Goal: Transaction & Acquisition: Book appointment/travel/reservation

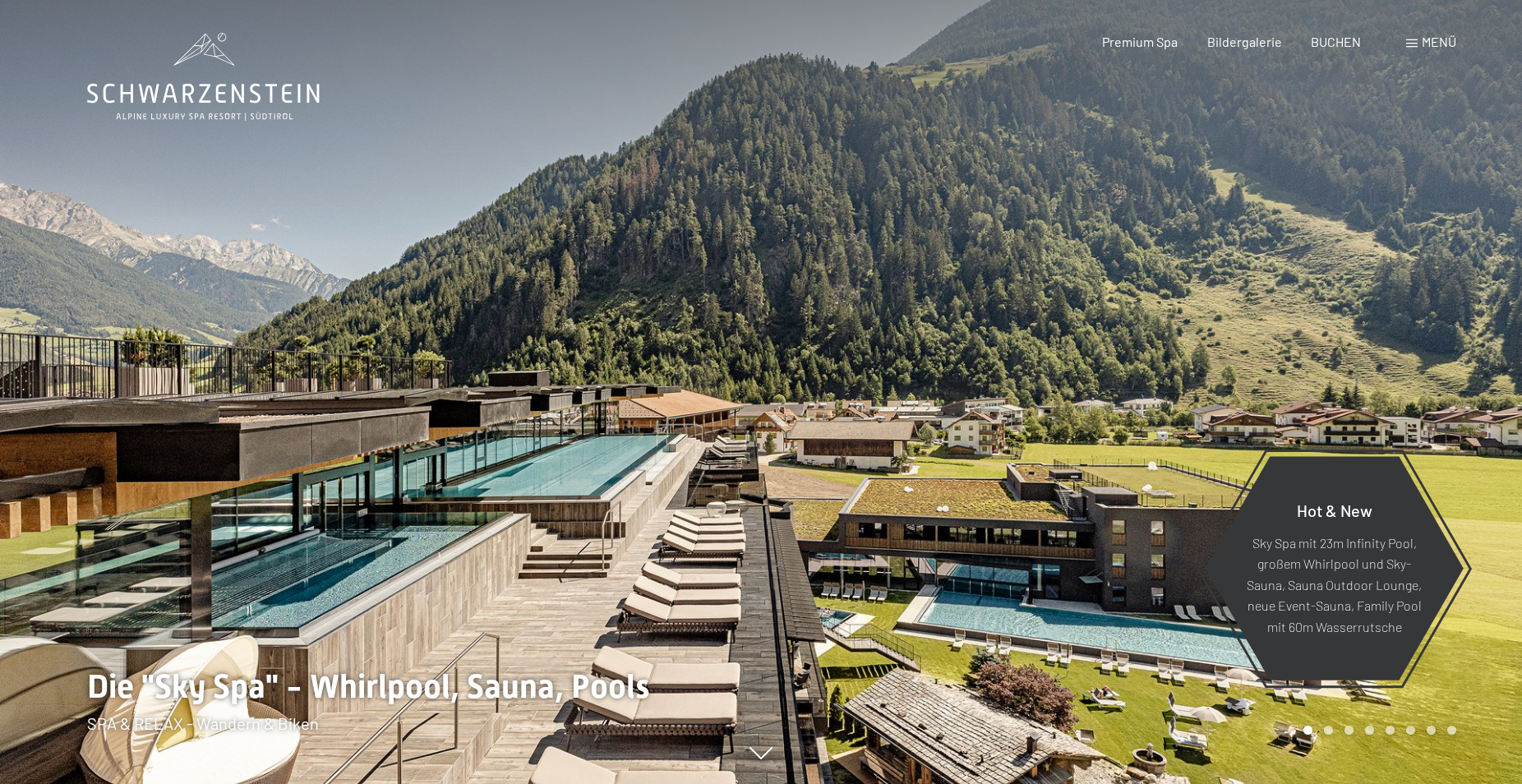
click at [1437, 46] on span "Menü" at bounding box center [1438, 41] width 34 height 16
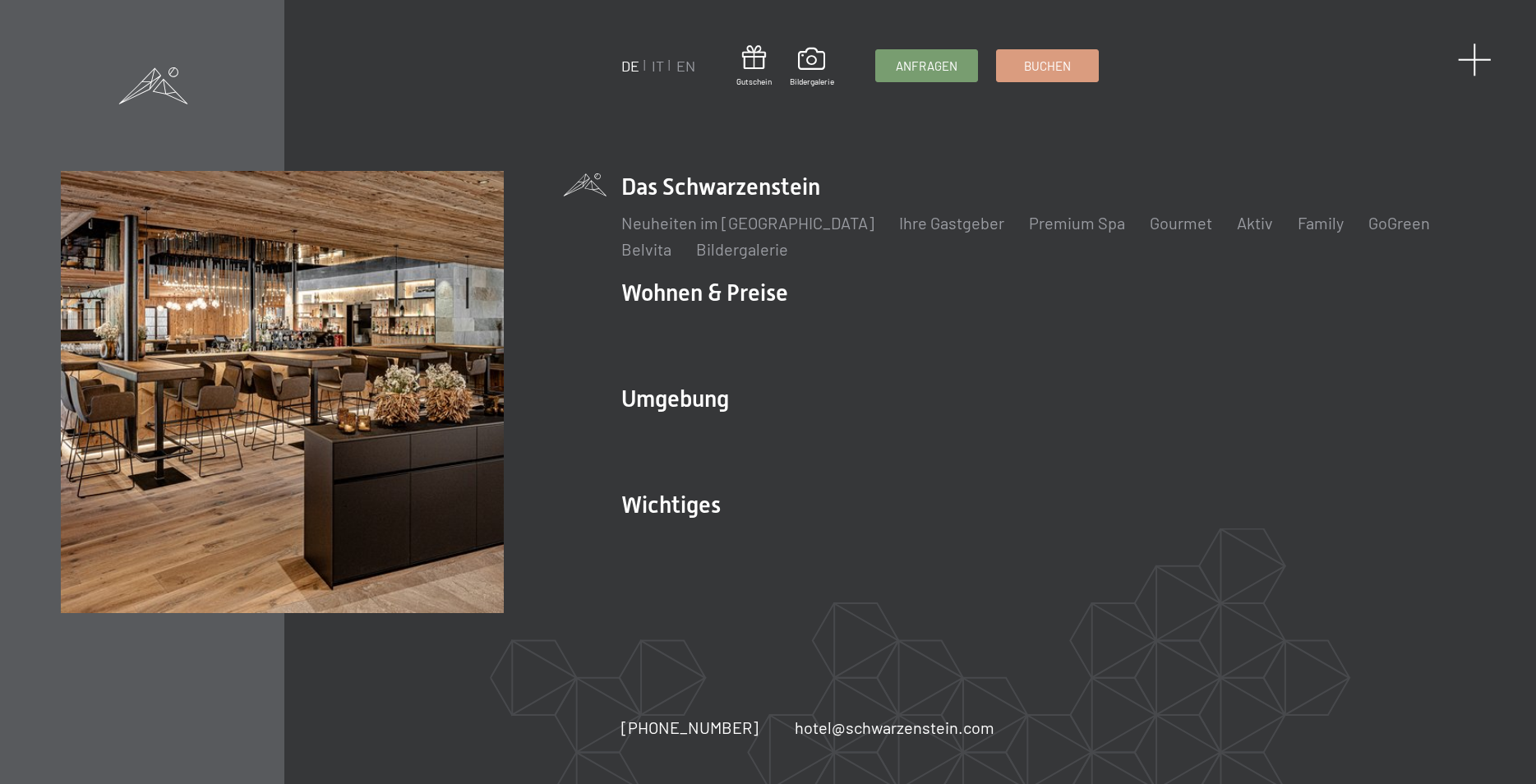
click at [1473, 60] on span at bounding box center [1475, 60] width 34 height 34
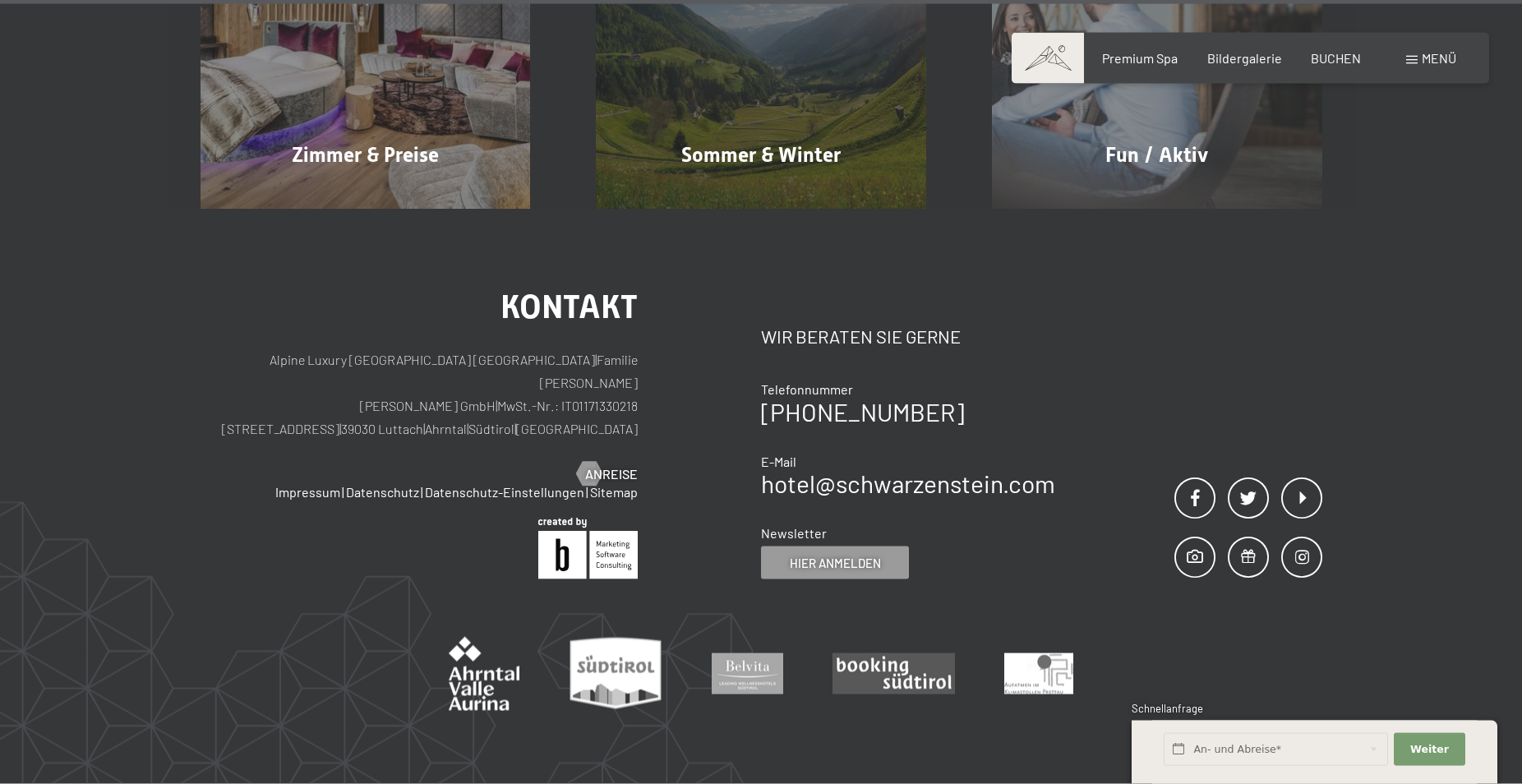
scroll to position [8081, 0]
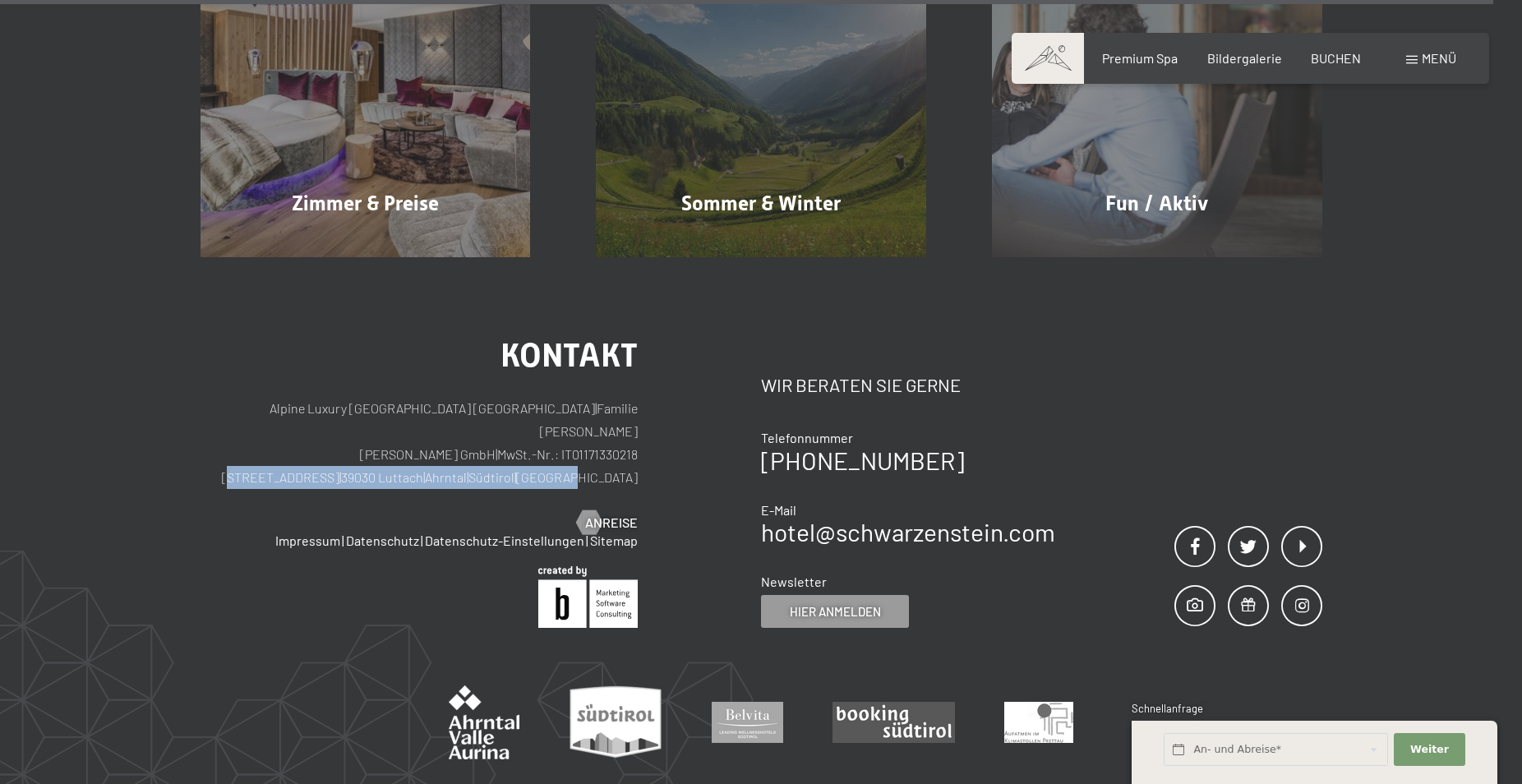
drag, startPoint x: 333, startPoint y: 380, endPoint x: 635, endPoint y: 381, distance: 302.0
click at [635, 397] on p "Alpine Luxury SPA Resort SCHWARZENSTEIN | Familie Zimmerhofer Otmar Zimmerhofer…" at bounding box center [419, 442] width 438 height 92
copy p "Dorfstraße 11 | 39030 Luttach | Ahrntal | Südtirol | Italien"
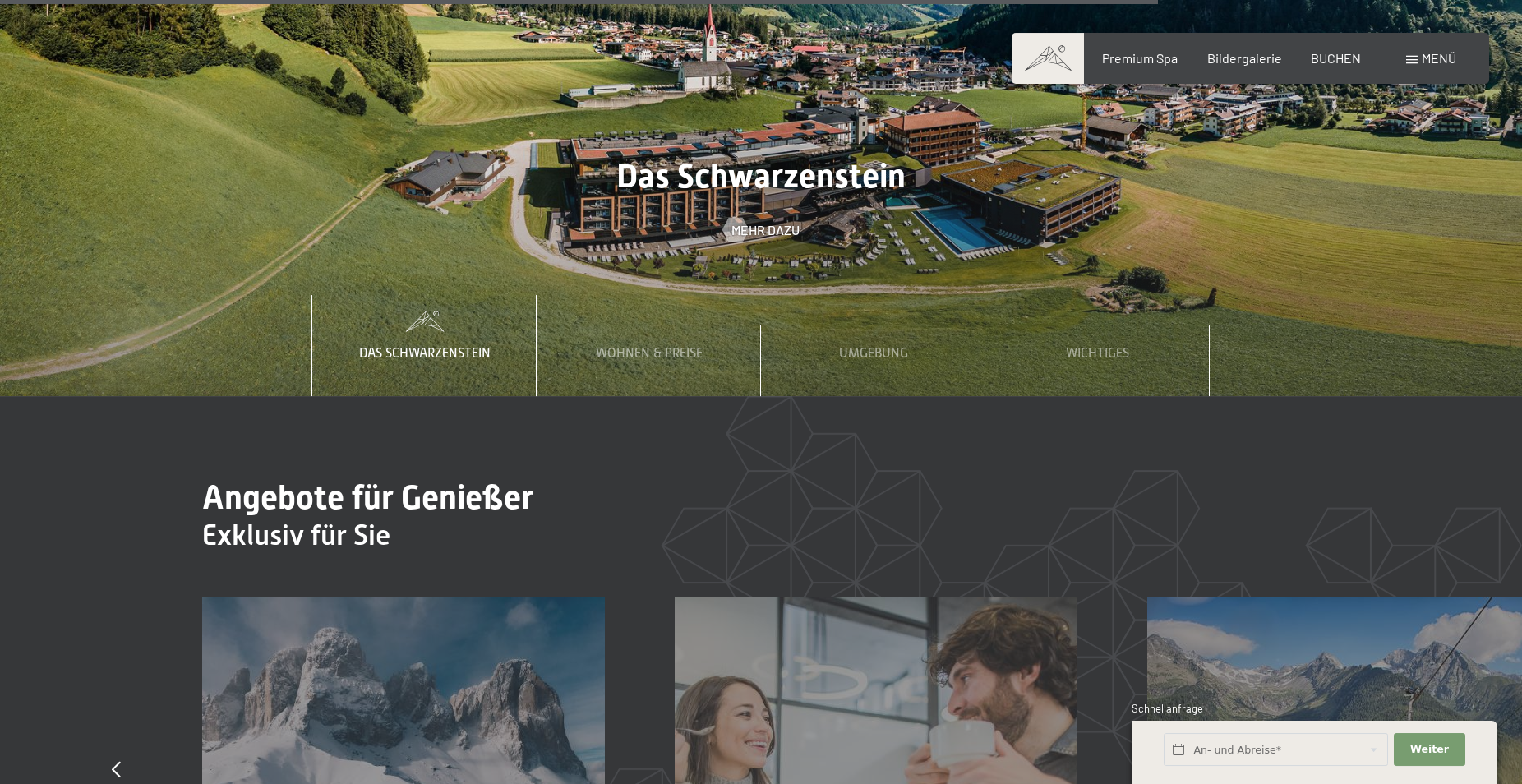
scroll to position [5715, 0]
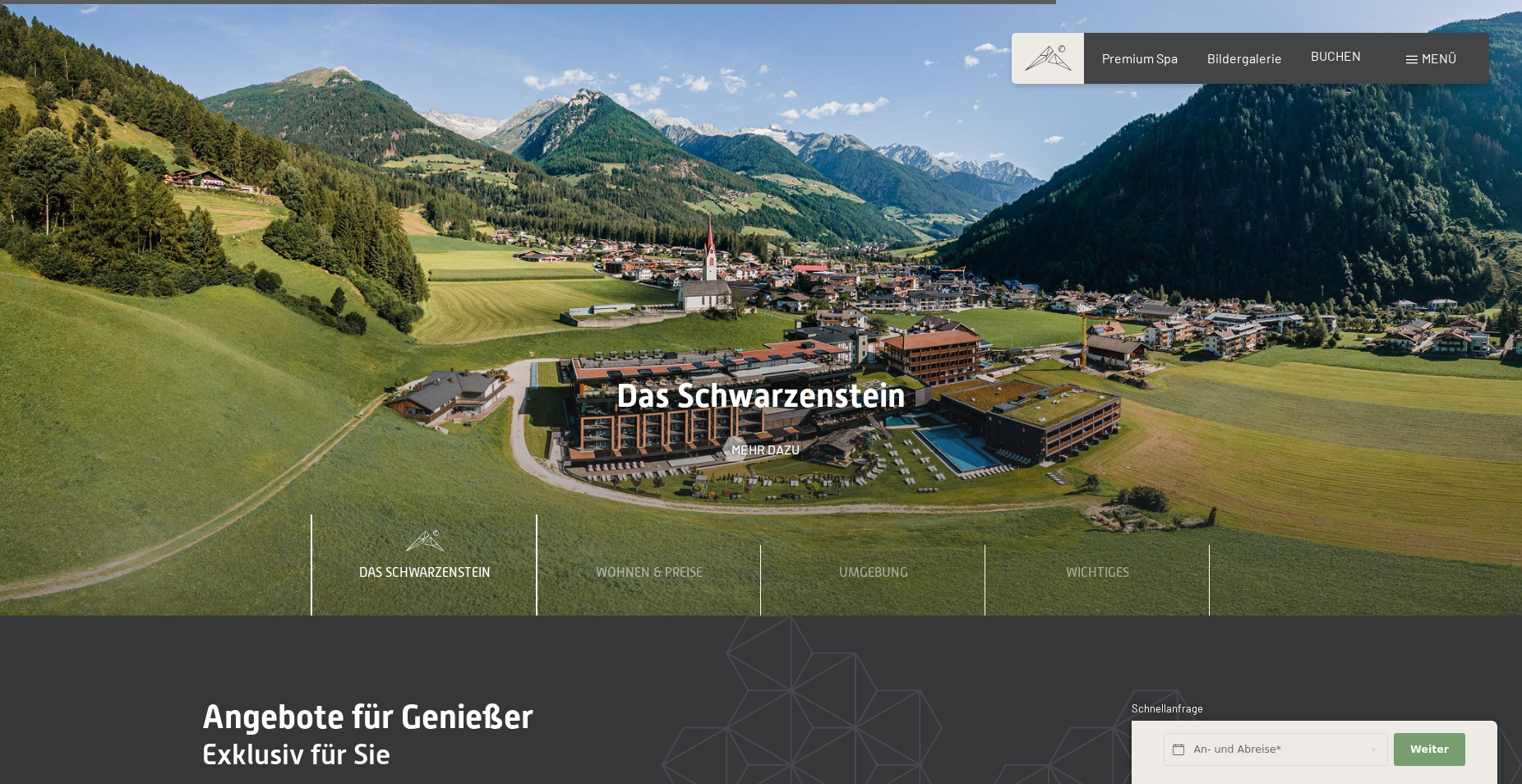
click at [1329, 59] on span "BUCHEN" at bounding box center [1336, 55] width 50 height 16
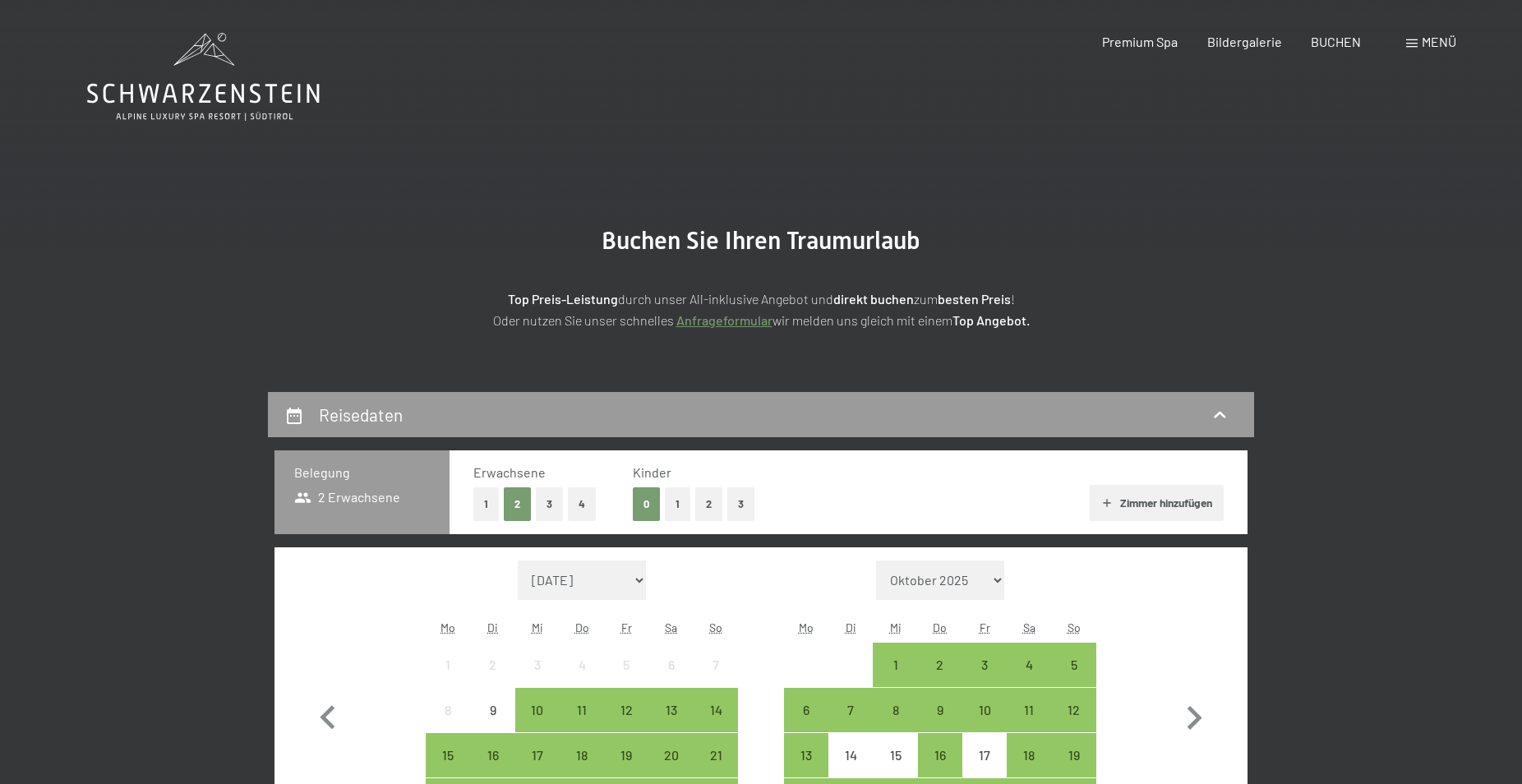
click at [1442, 38] on span "Menü" at bounding box center [1438, 41] width 34 height 16
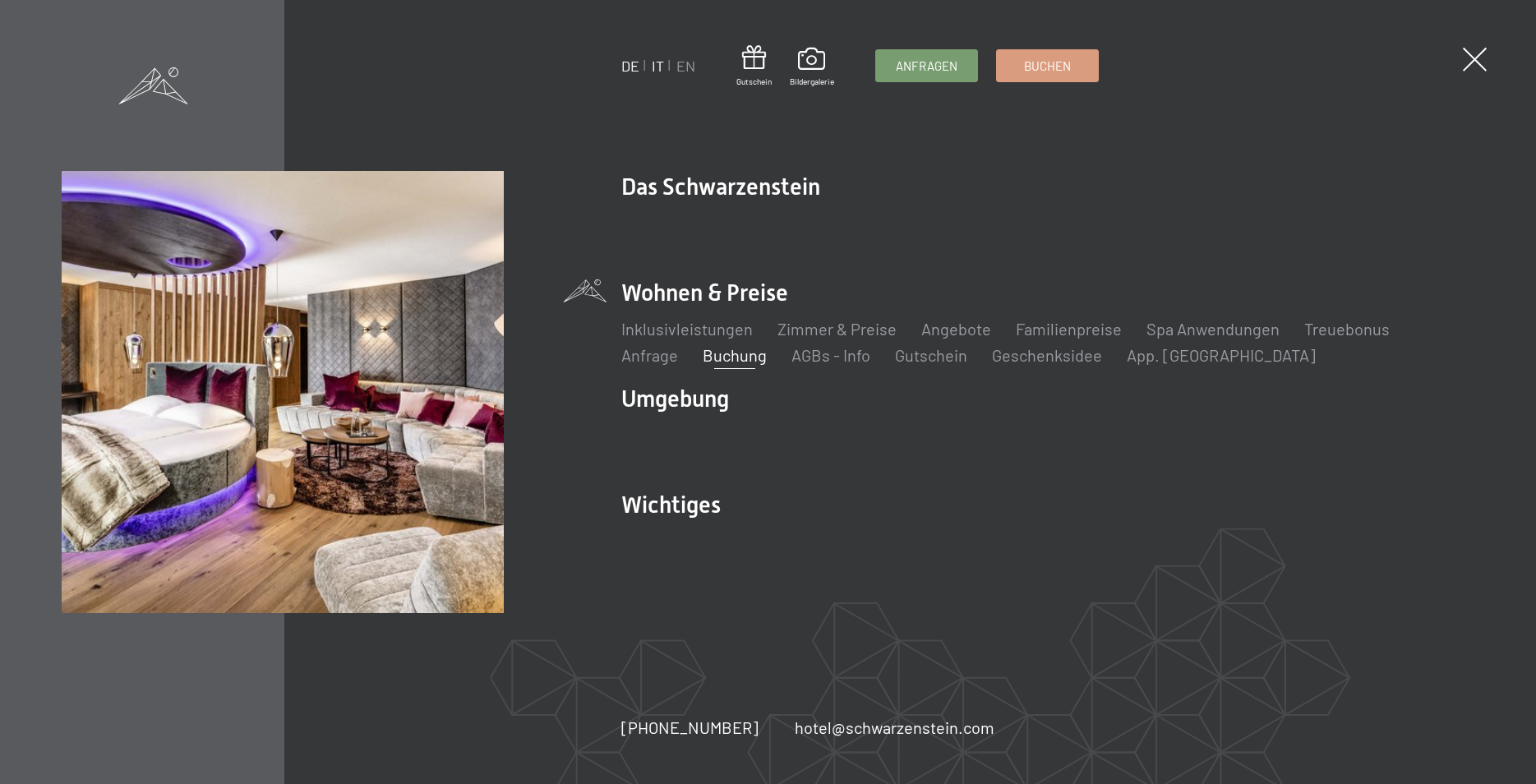
click at [658, 61] on link "IT" at bounding box center [658, 65] width 12 height 18
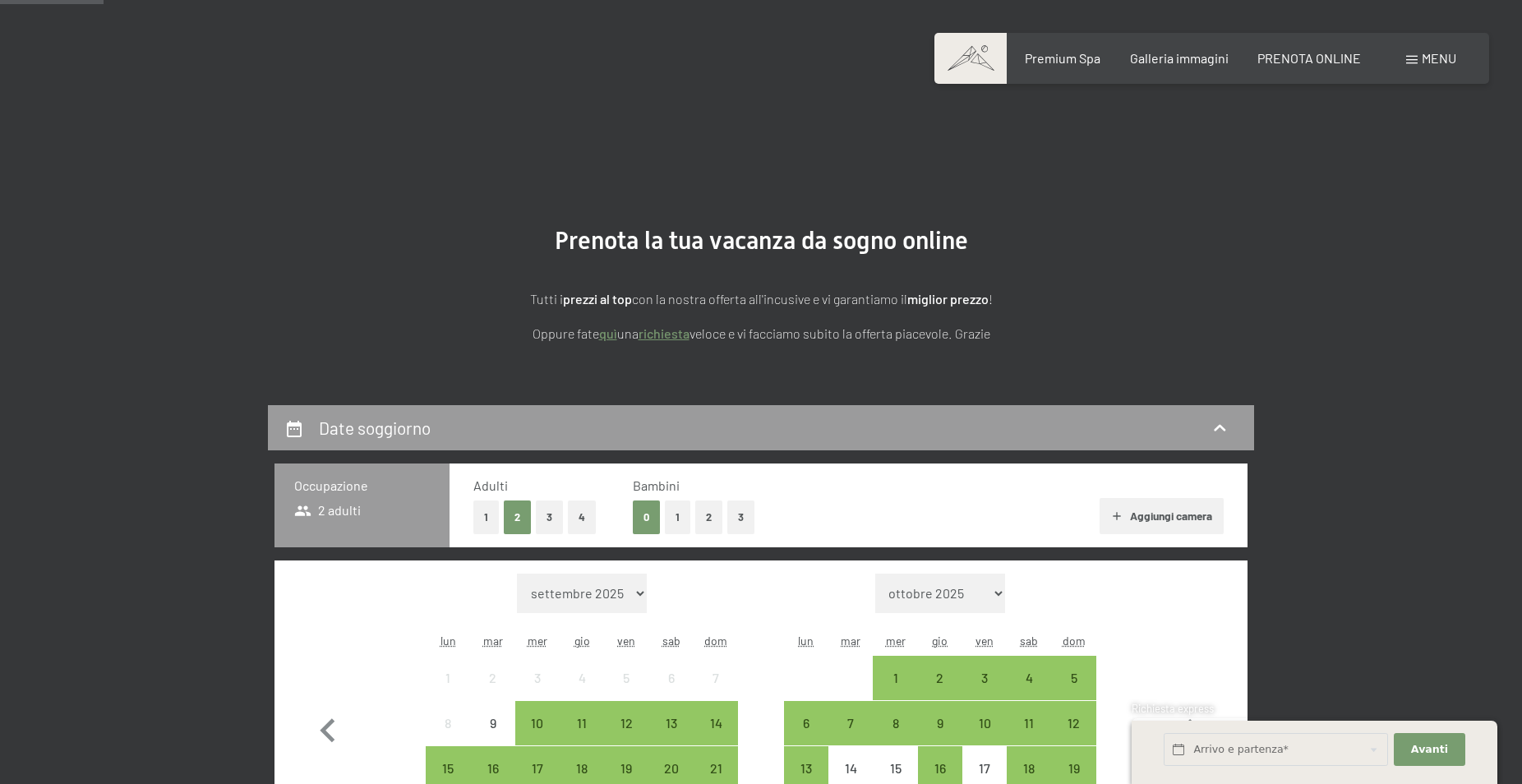
scroll to position [316, 0]
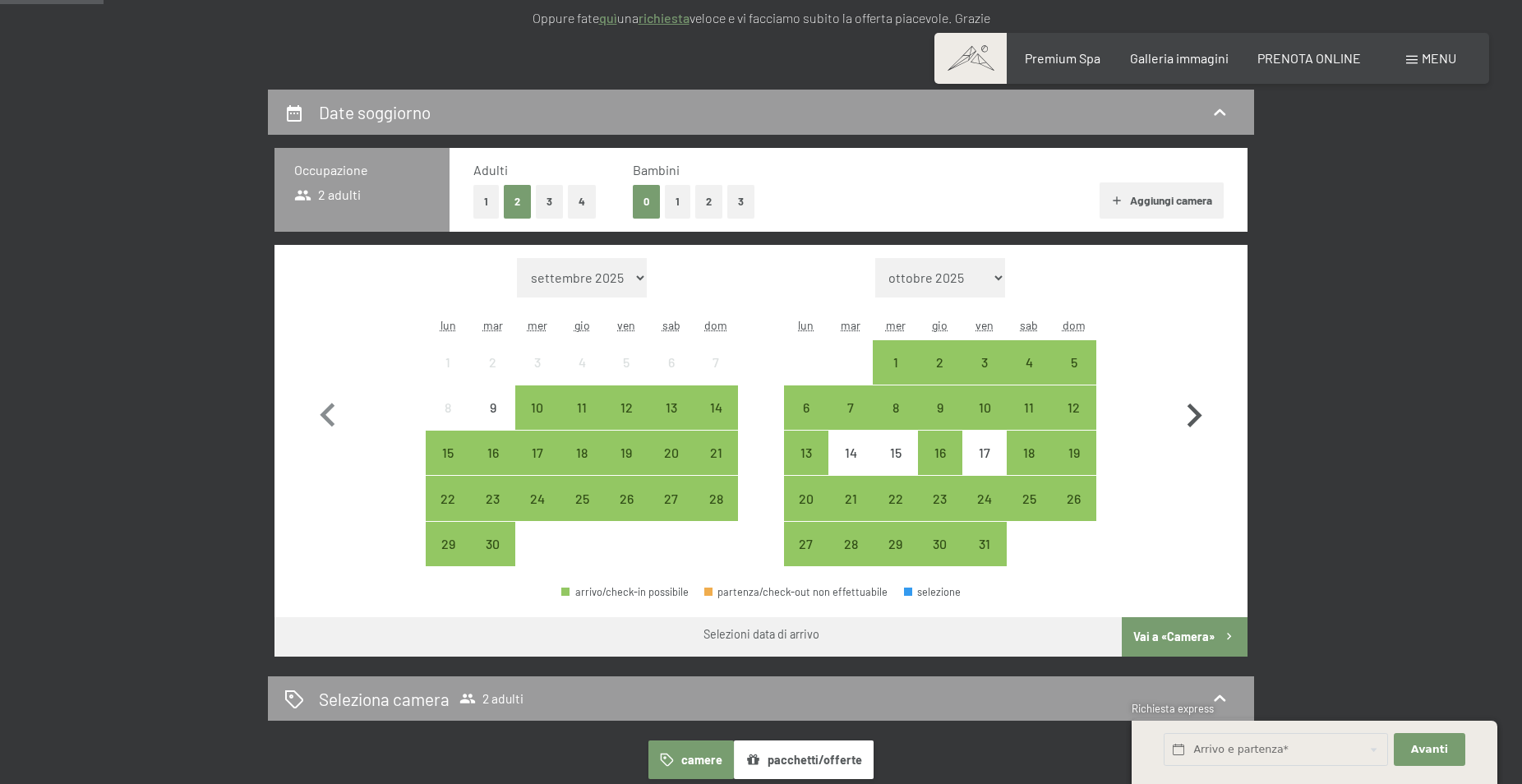
click at [1193, 413] on icon "button" at bounding box center [1193, 415] width 48 height 47
select select "[DATE]"
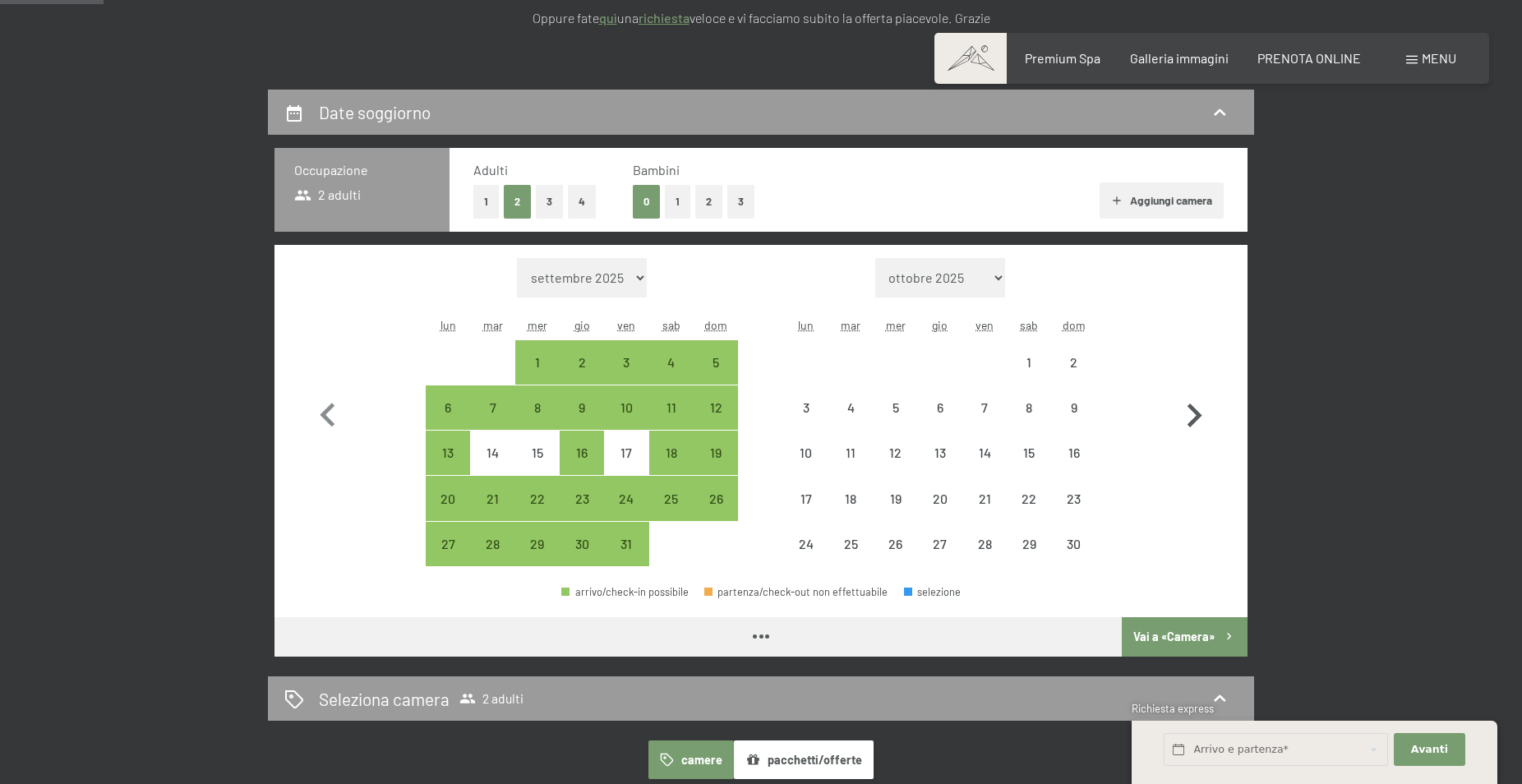
click at [1193, 413] on icon "button" at bounding box center [1193, 415] width 48 height 47
select select "[DATE]"
select select "2025-12-01"
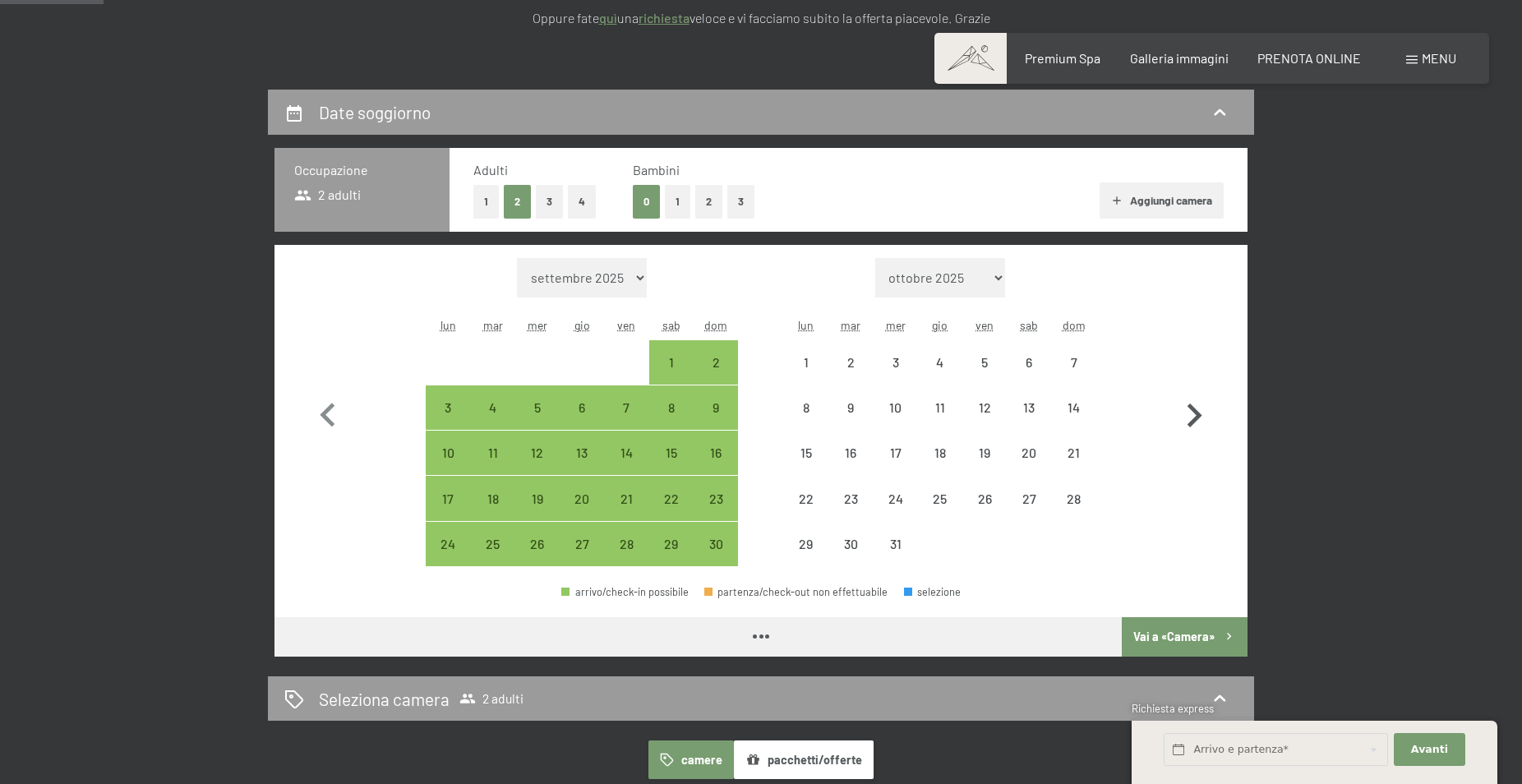
click at [1189, 409] on icon "button" at bounding box center [1193, 415] width 48 height 47
select select "2025-12-01"
select select "2026-01-01"
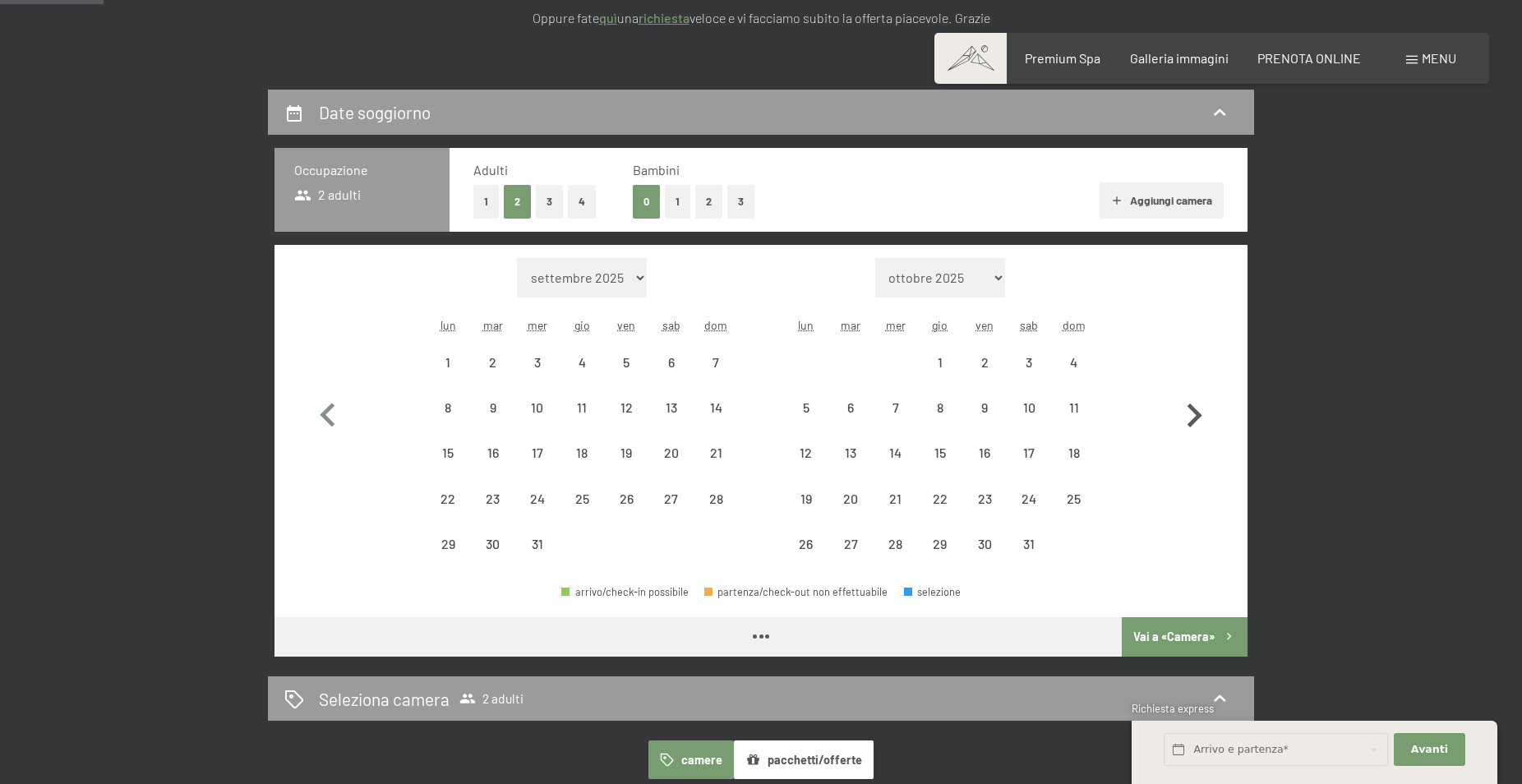
select select "2025-12-01"
select select "2026-01-01"
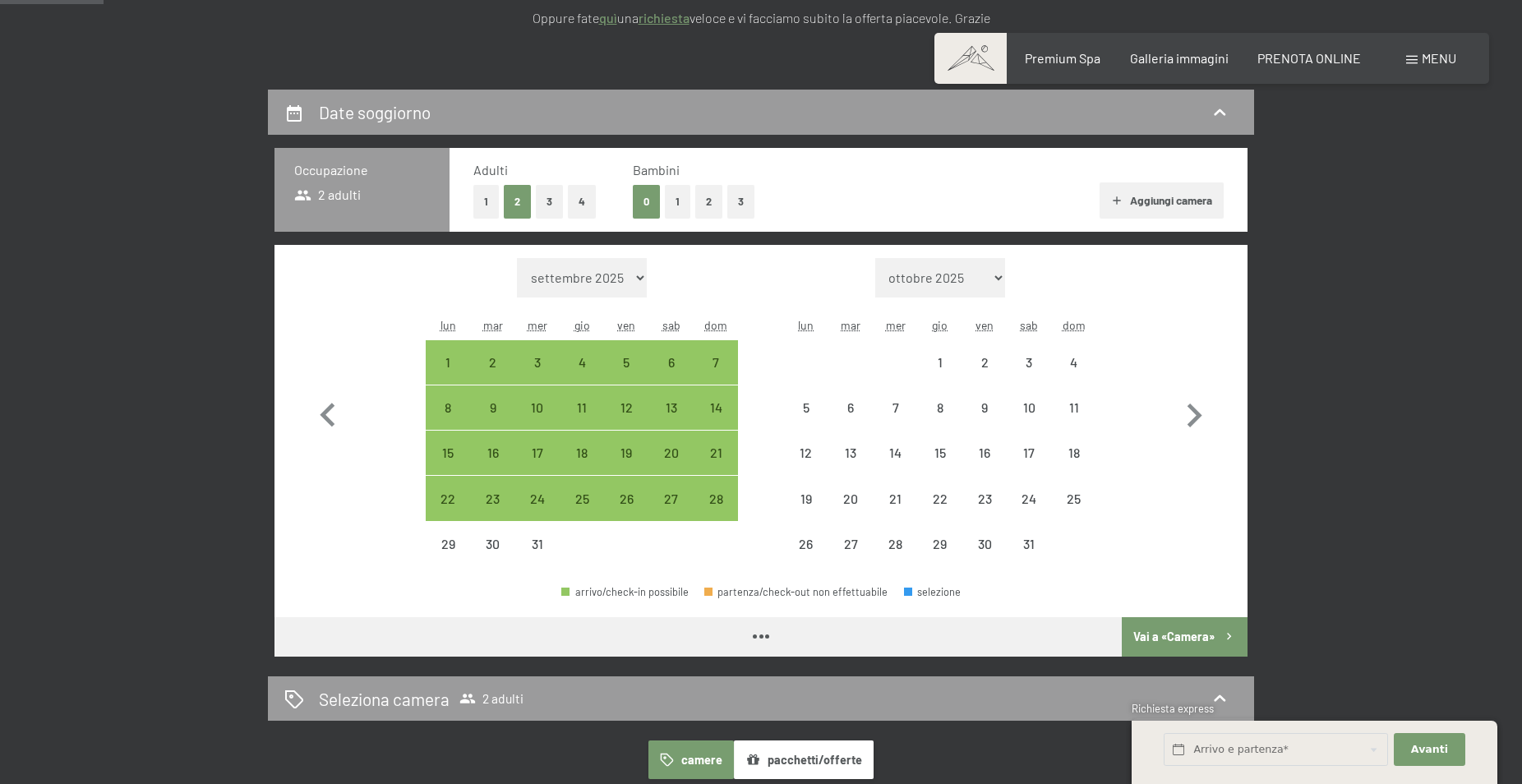
select select "2025-12-01"
select select "2026-01-01"
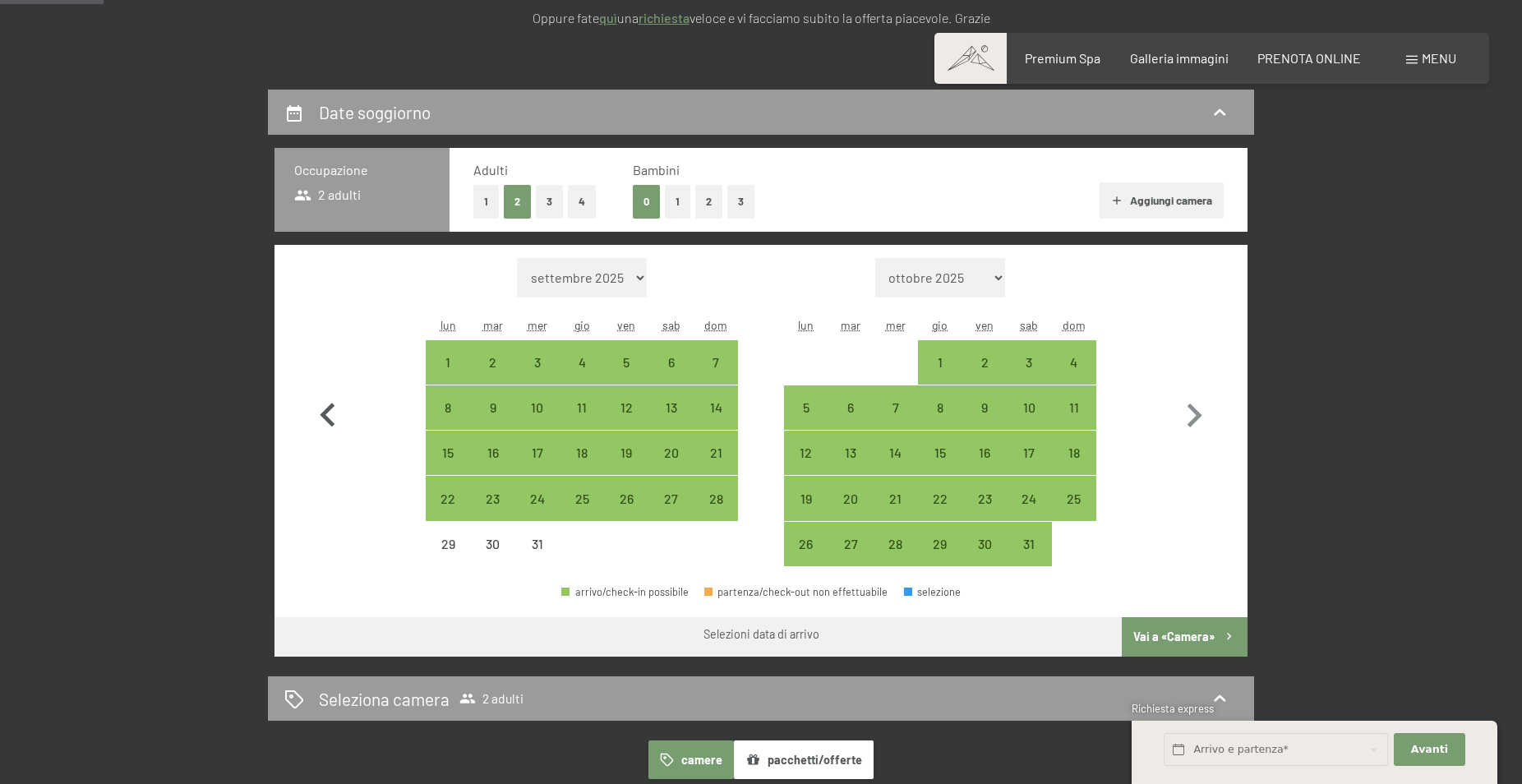
click at [327, 413] on icon "button" at bounding box center [327, 414] width 15 height 24
select select "2025-11-01"
select select "2025-12-01"
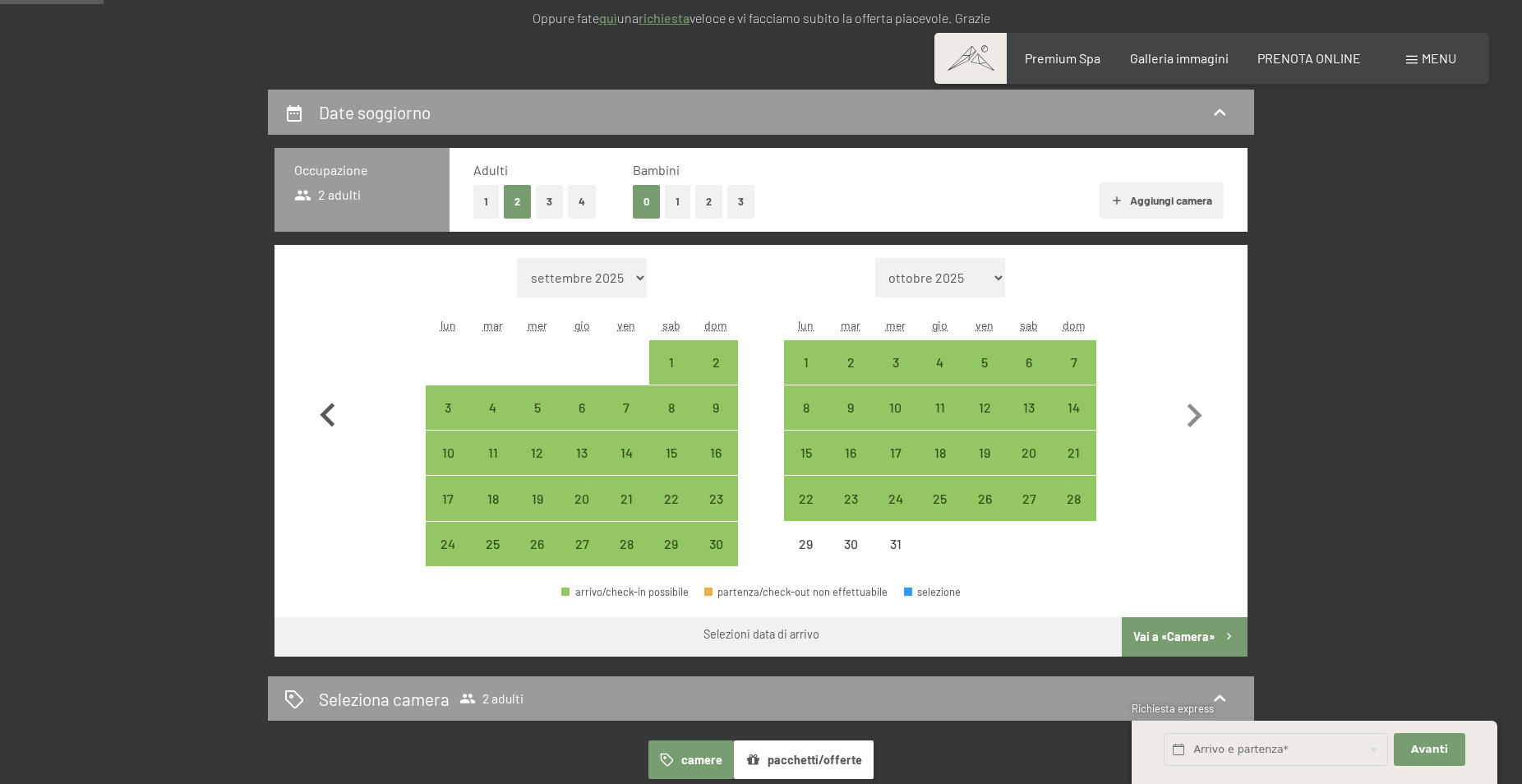
click at [330, 412] on icon "button" at bounding box center [327, 415] width 48 height 47
select select "2025-10-01"
select select "2025-11-01"
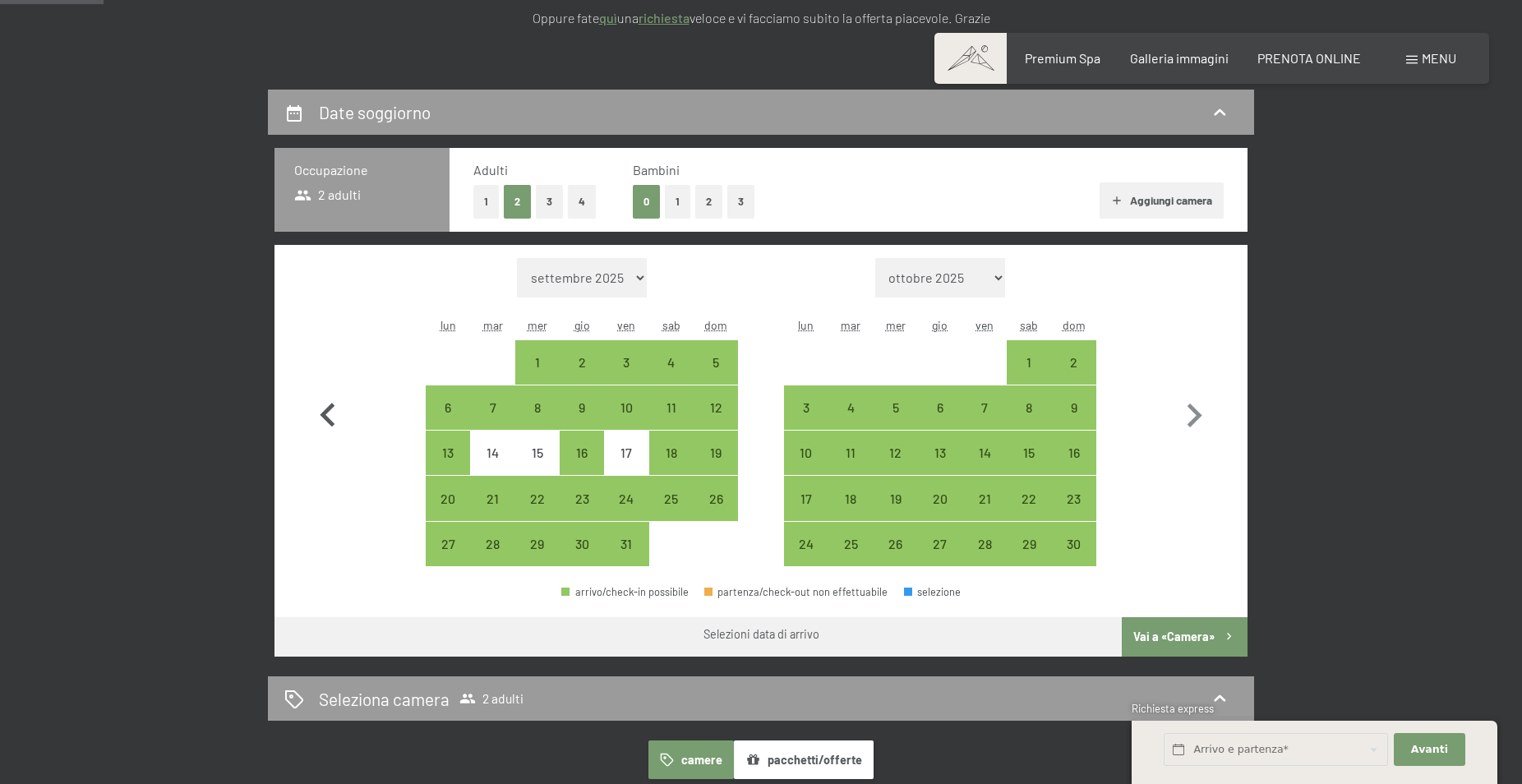
click at [330, 412] on icon "button" at bounding box center [327, 415] width 48 height 47
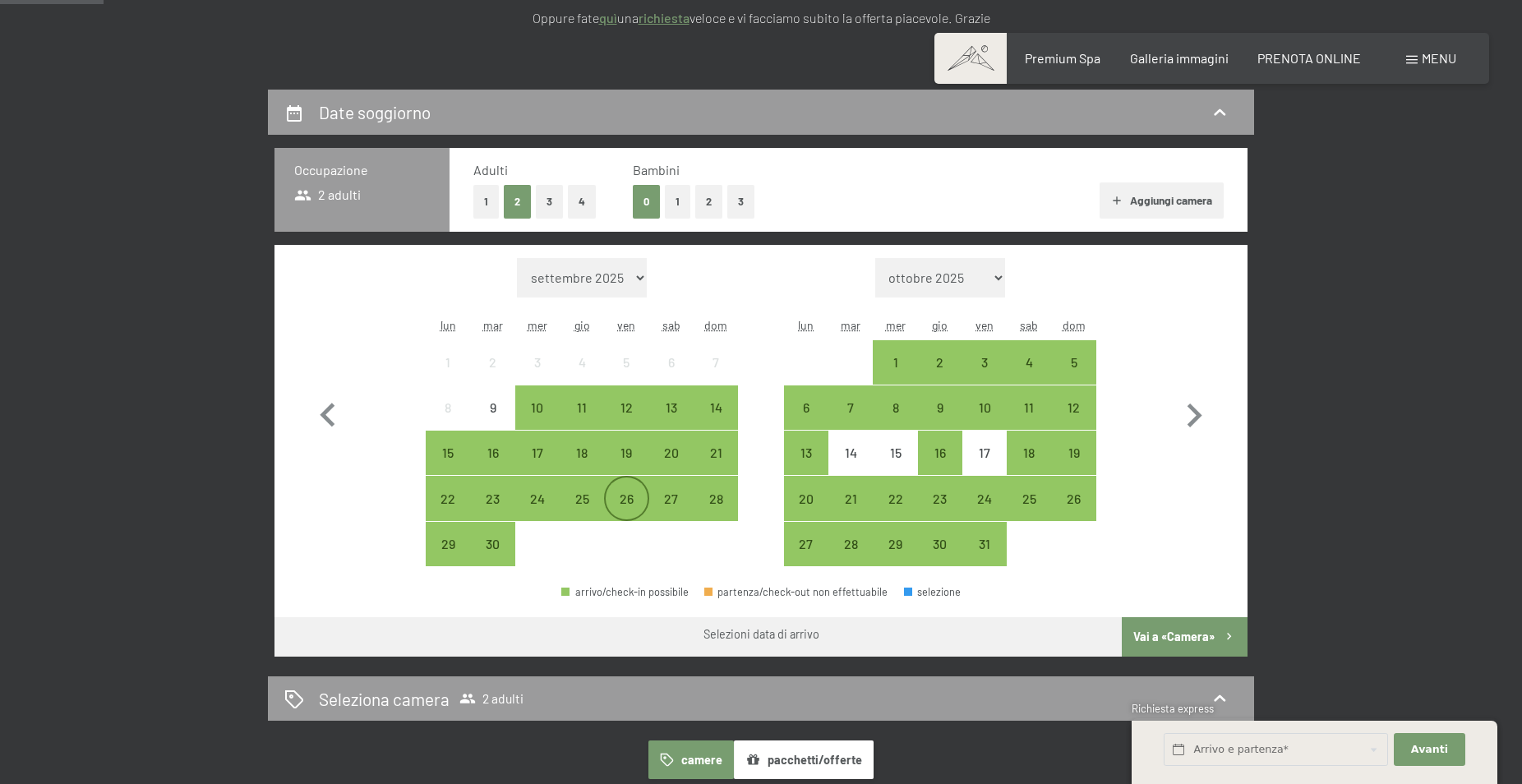
click at [627, 495] on div "26" at bounding box center [626, 512] width 41 height 41
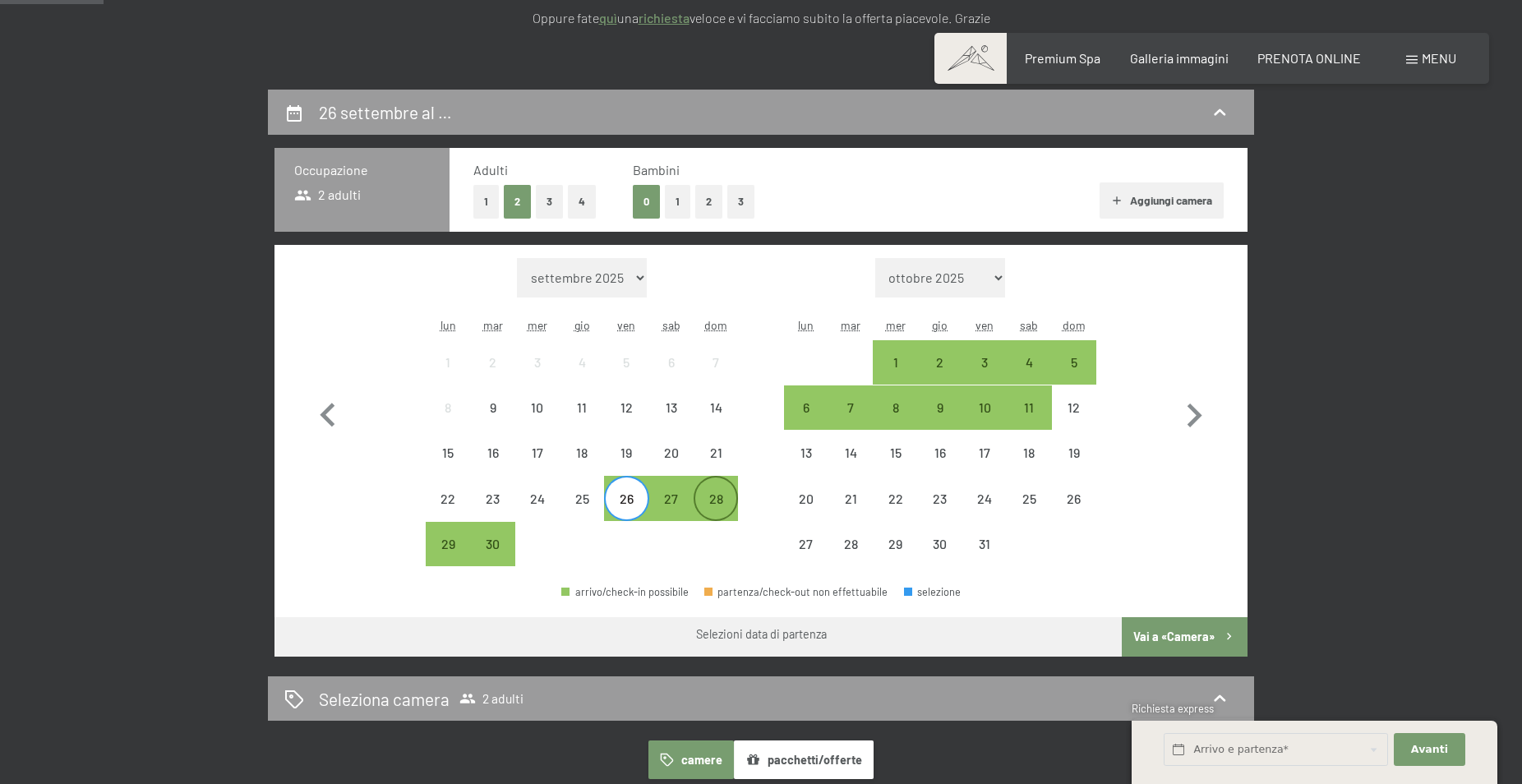
click at [717, 498] on div "28" at bounding box center [715, 512] width 41 height 41
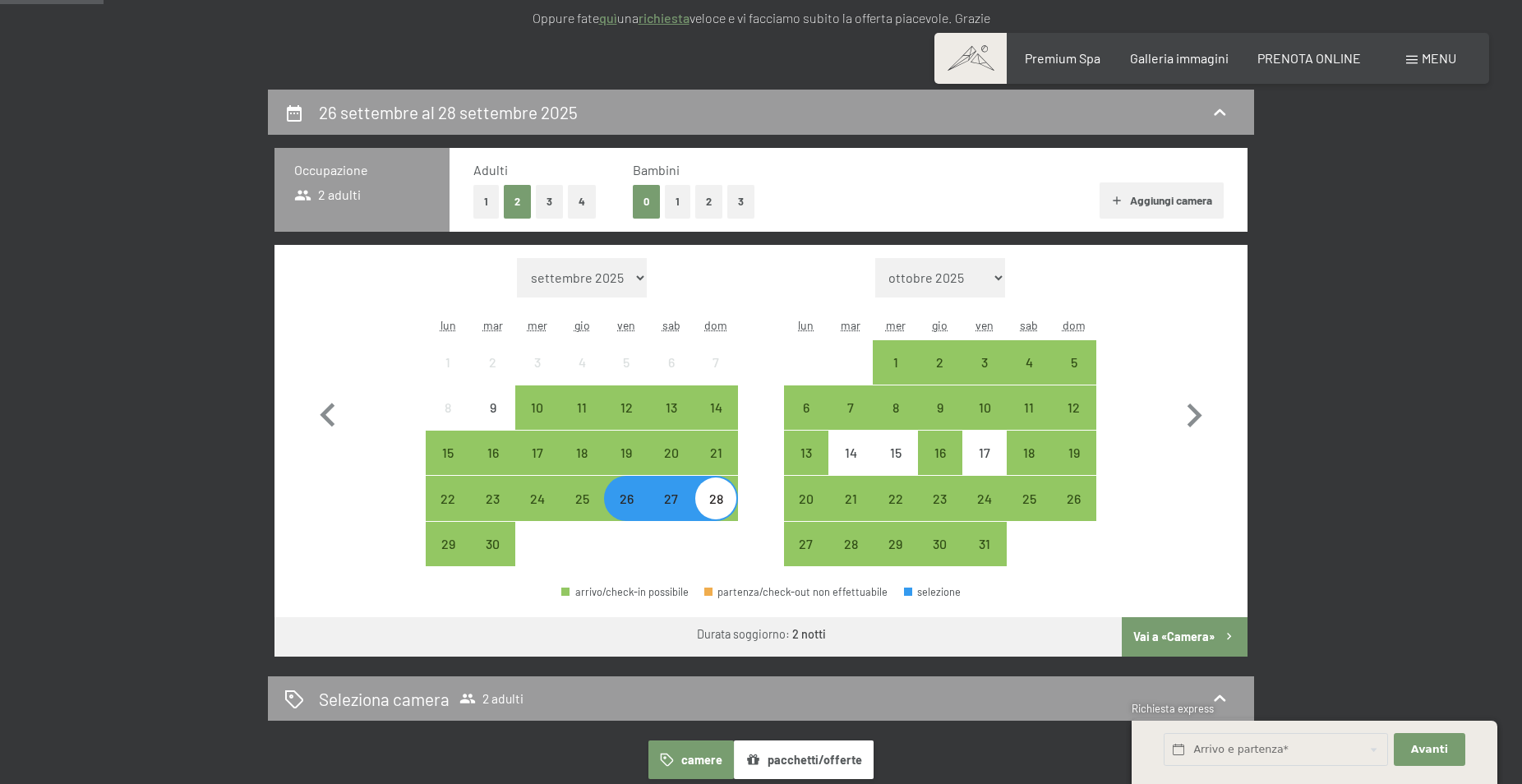
click at [1182, 633] on button "Vai a «Camera»" at bounding box center [1184, 636] width 126 height 39
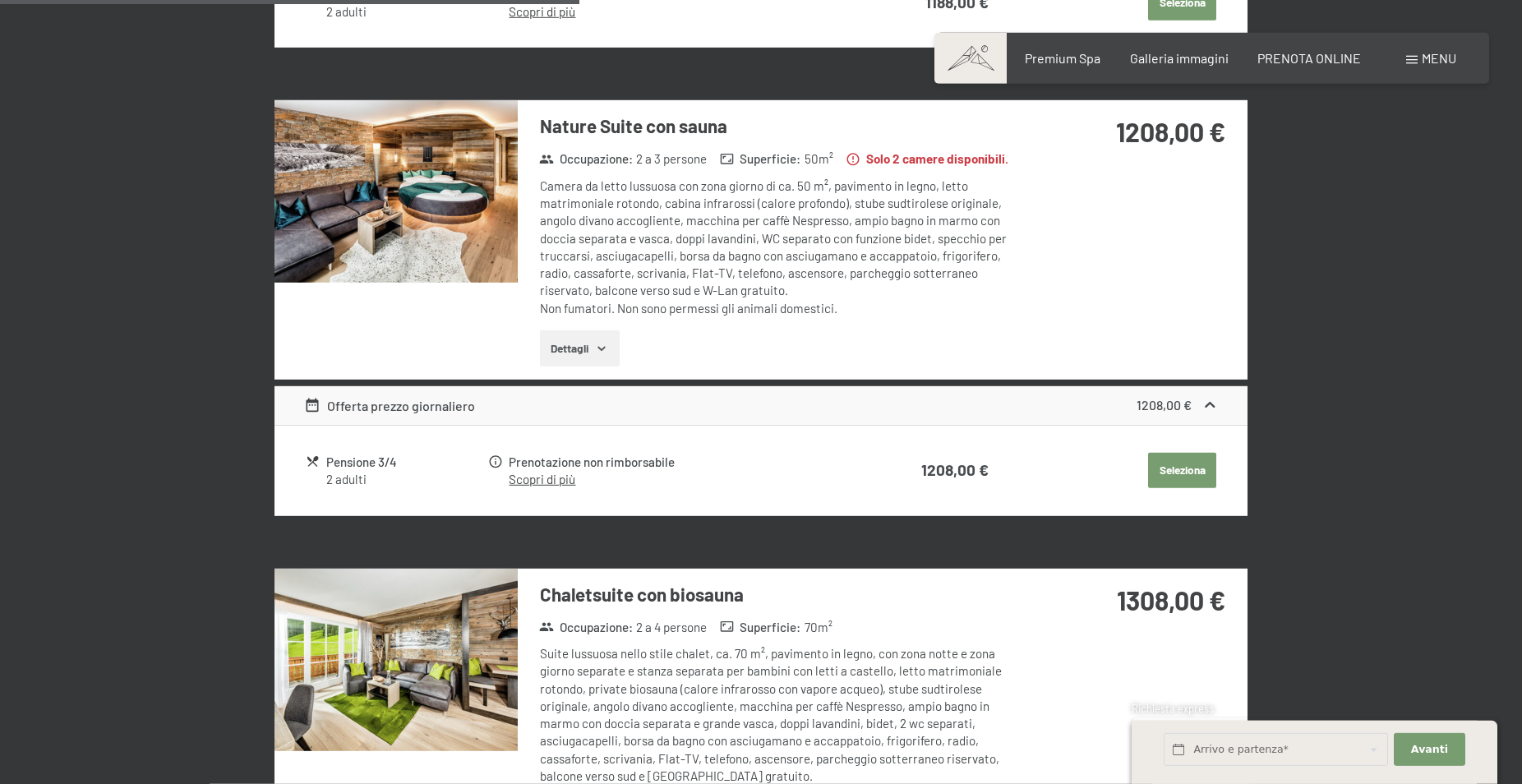
scroll to position [1272, 0]
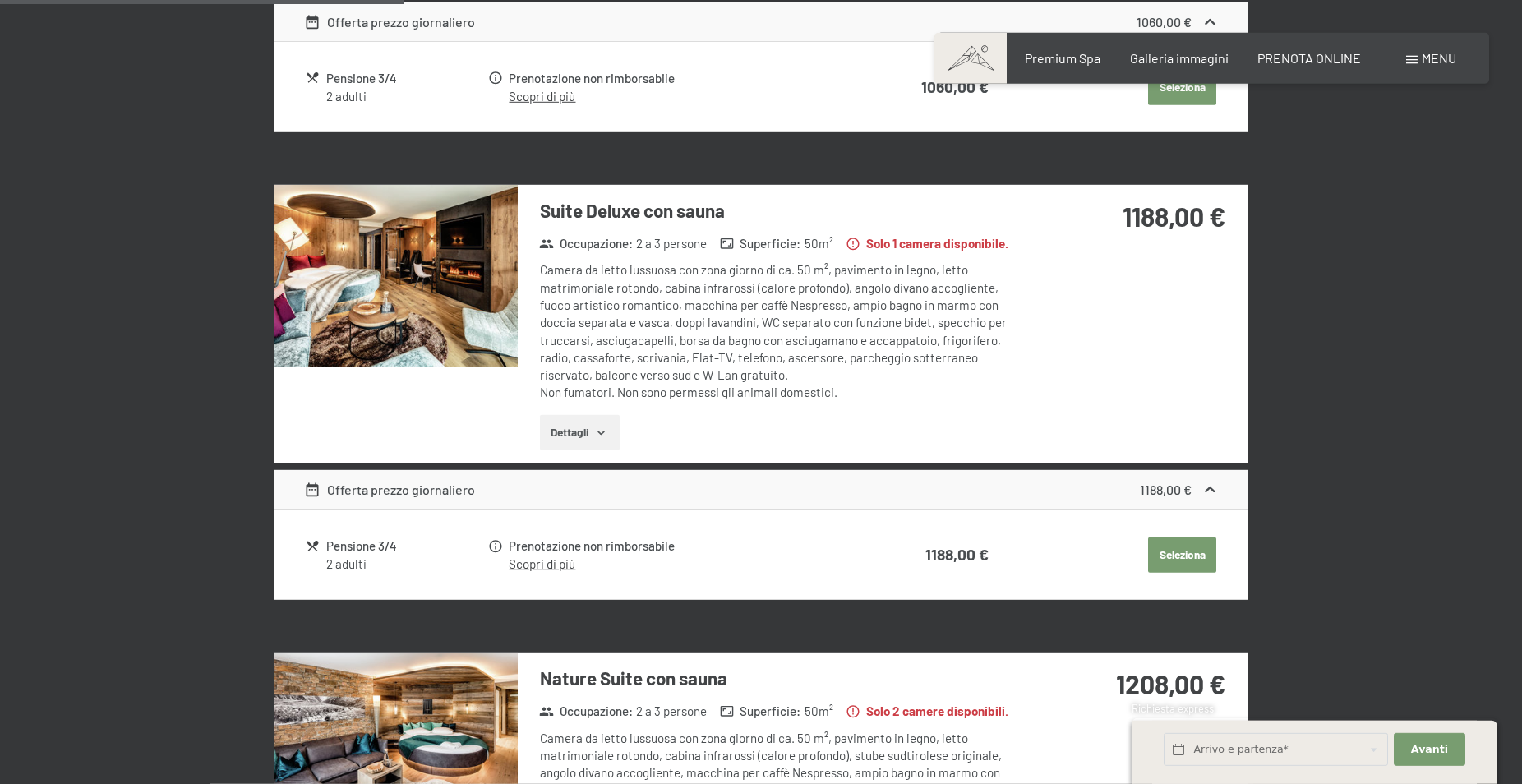
click at [561, 431] on button "Dettagli" at bounding box center [580, 432] width 80 height 36
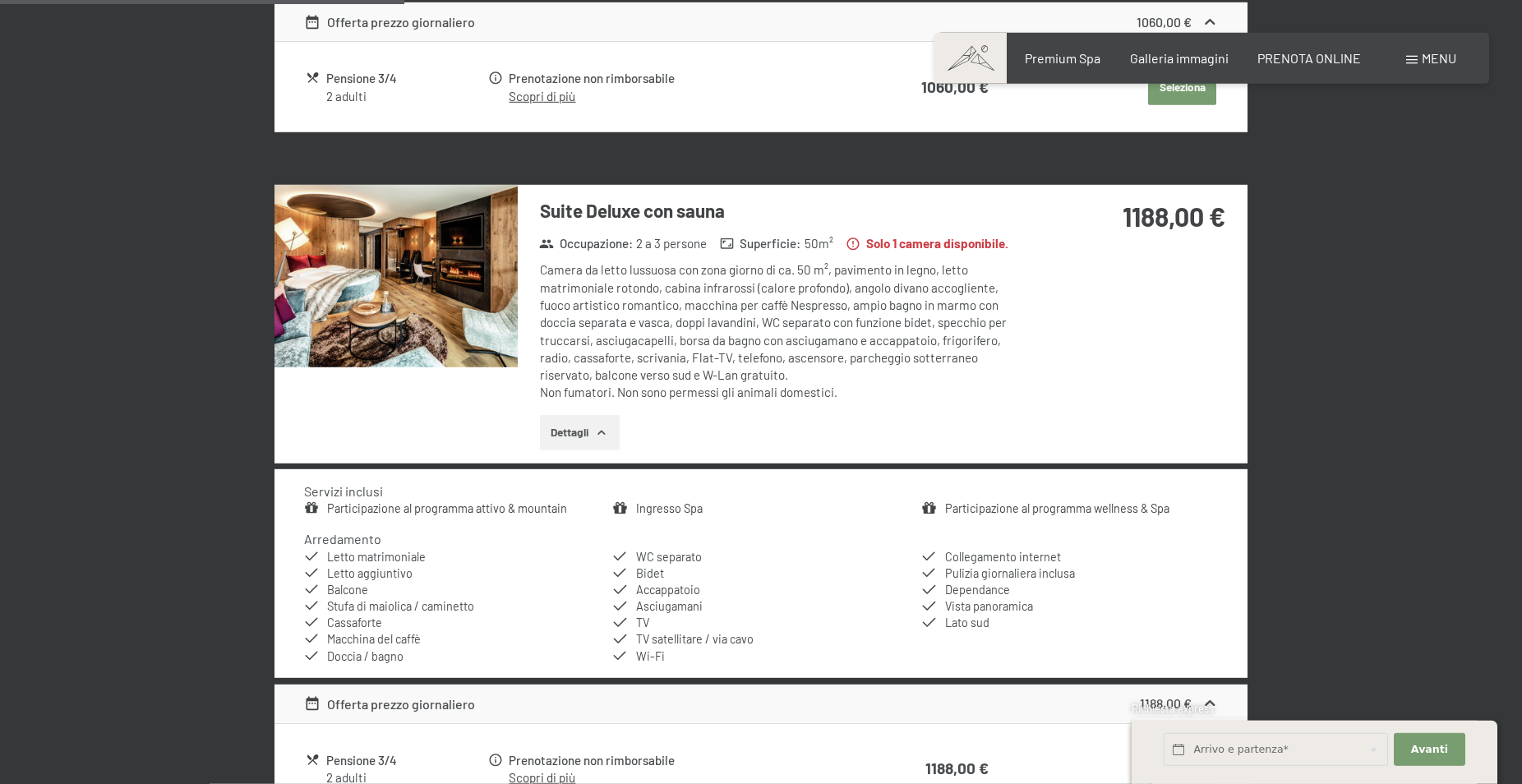
click at [568, 439] on button "Dettagli" at bounding box center [580, 432] width 80 height 36
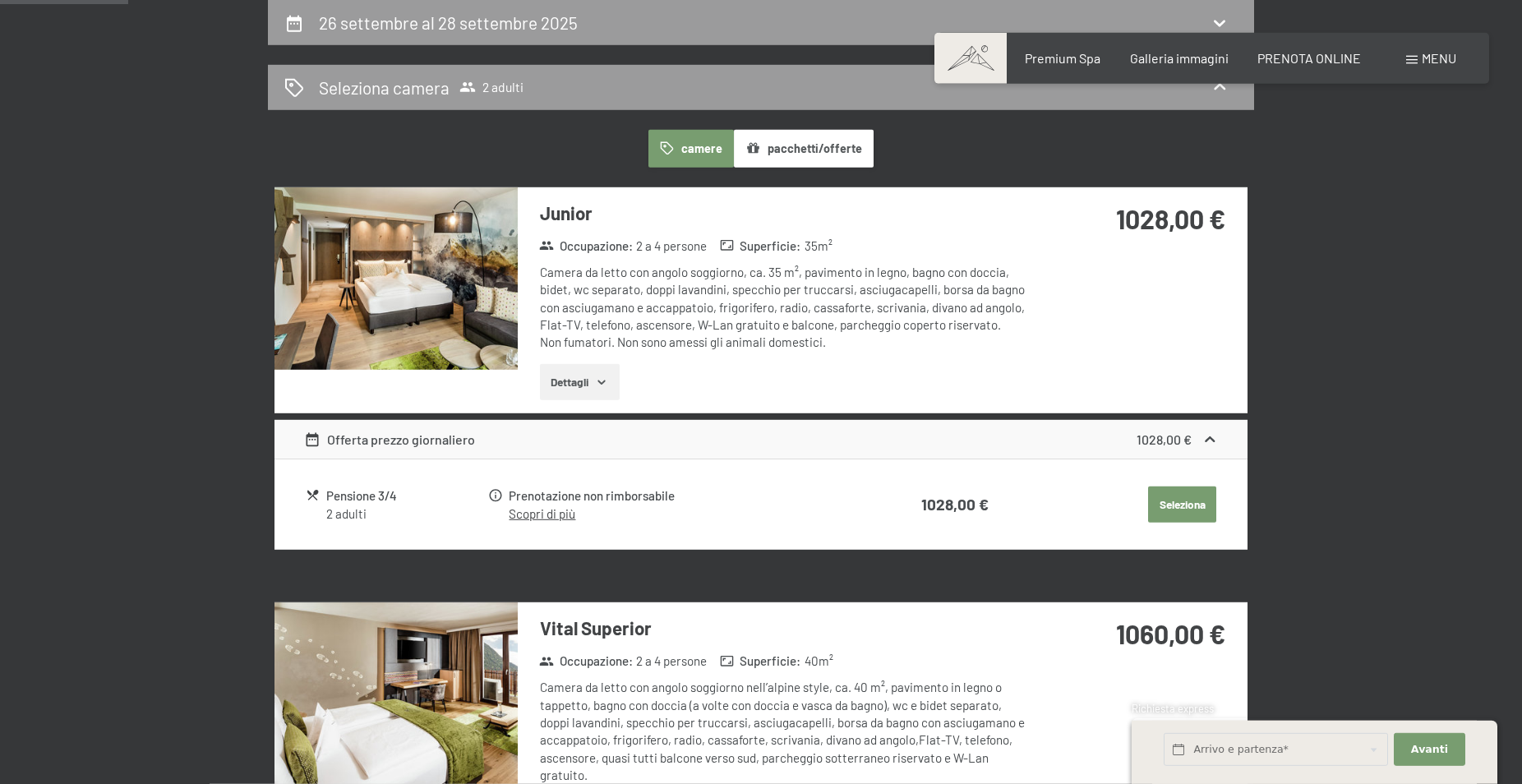
scroll to position [0, 0]
